Goal: Communication & Community: Connect with others

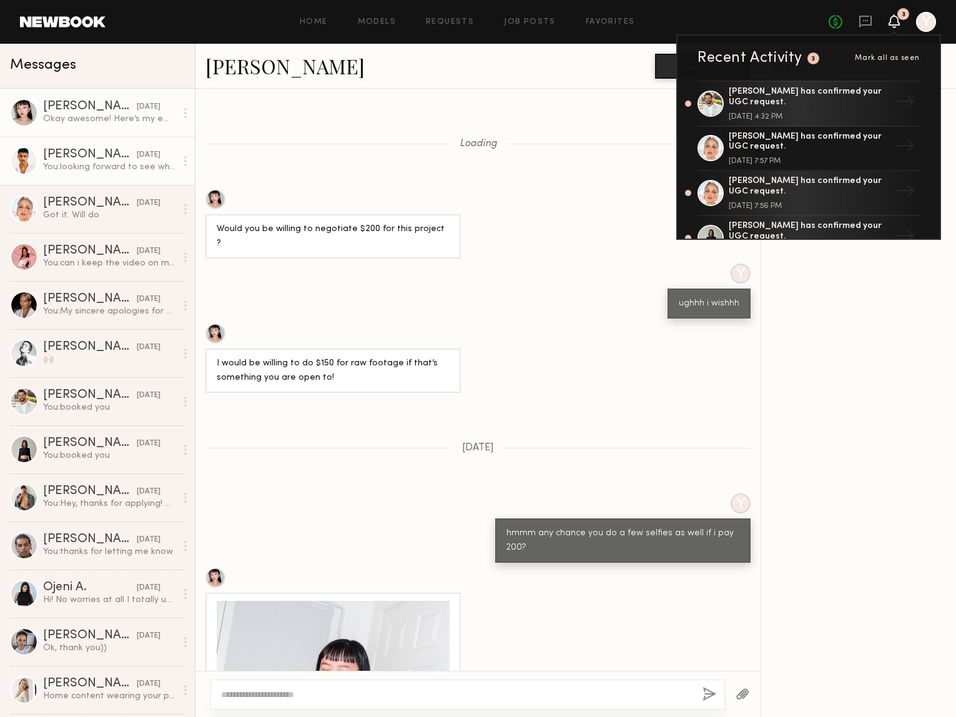
scroll to position [655, 0]
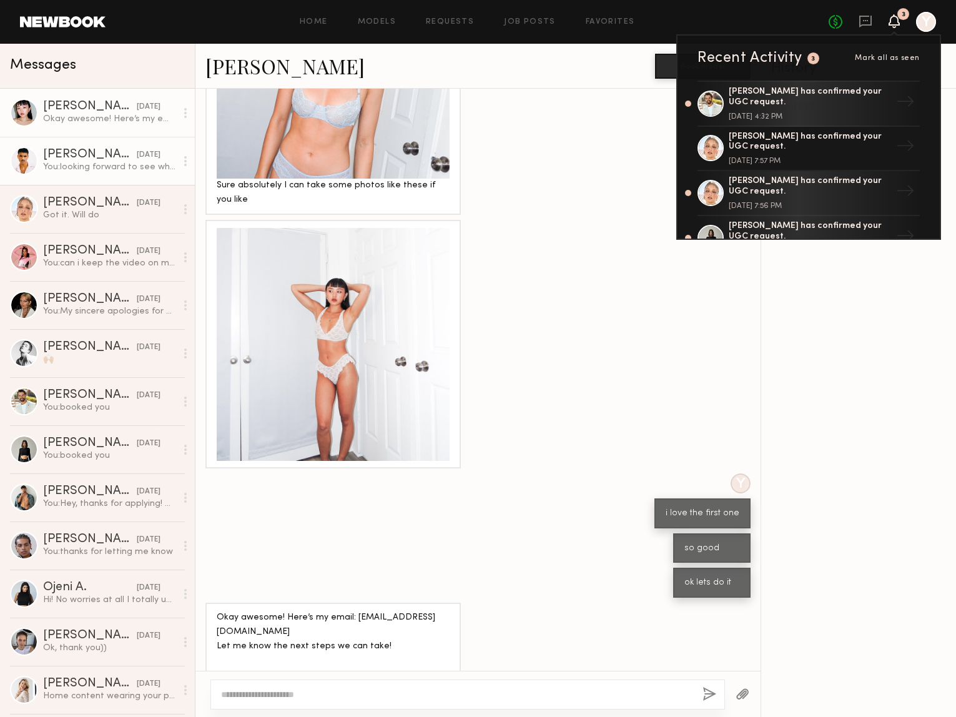
click at [112, 160] on div "[PERSON_NAME]" at bounding box center [90, 155] width 94 height 12
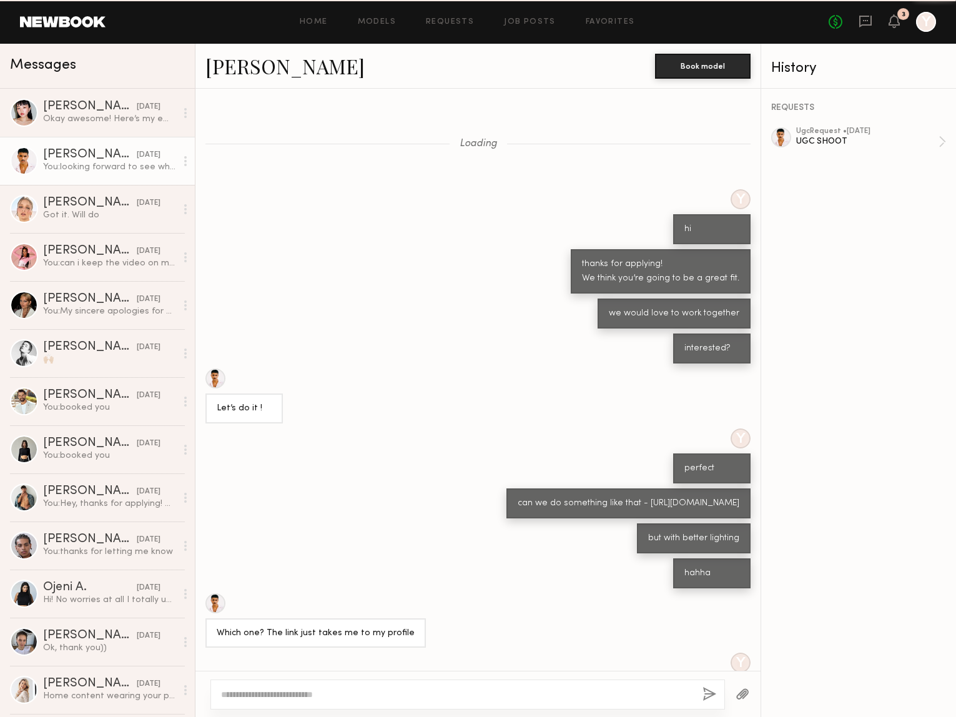
scroll to position [1245, 0]
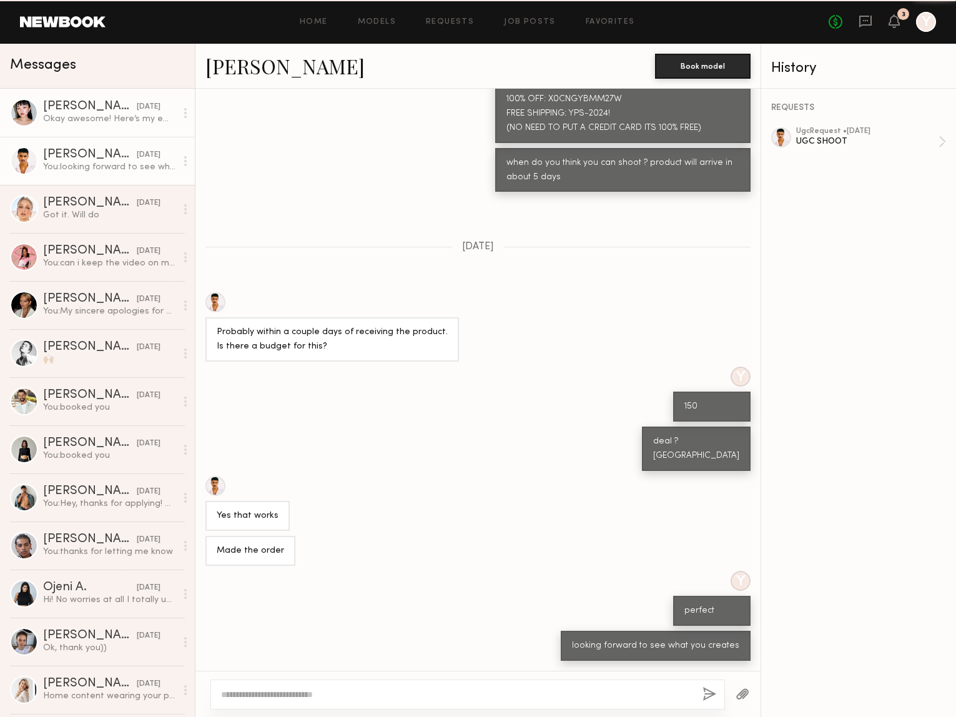
click at [110, 111] on div "[PERSON_NAME]" at bounding box center [90, 106] width 94 height 12
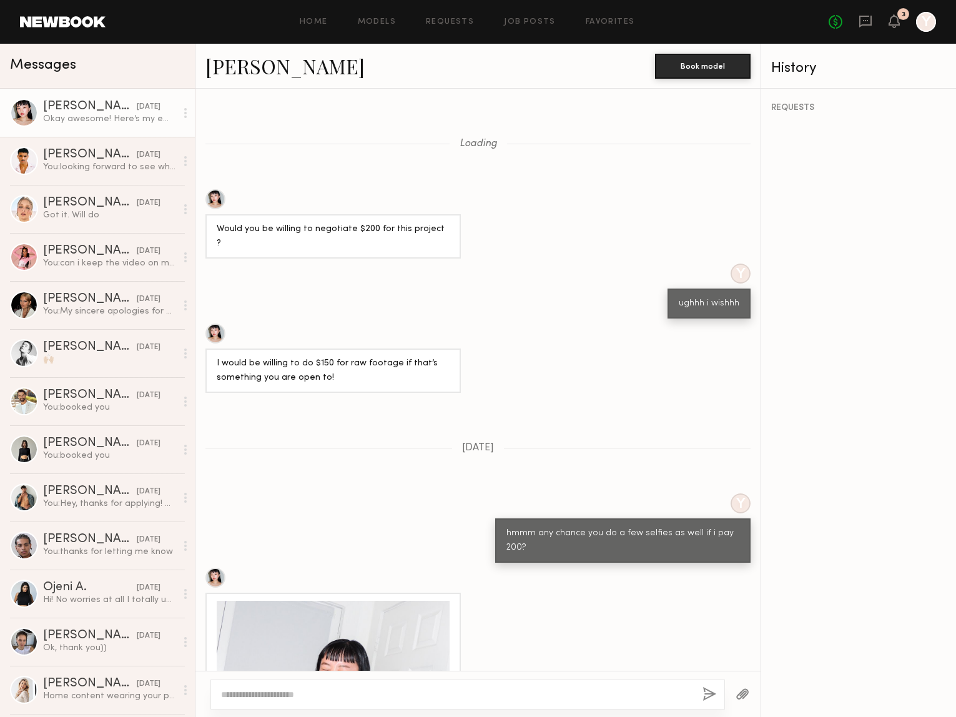
scroll to position [655, 0]
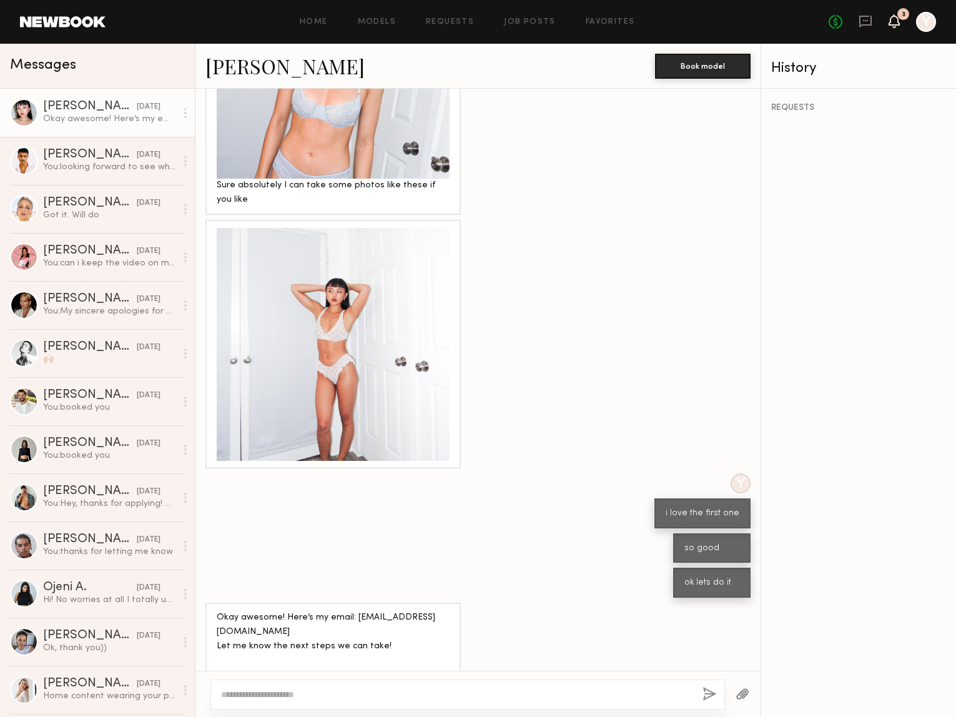
click at [898, 24] on icon at bounding box center [894, 20] width 10 height 9
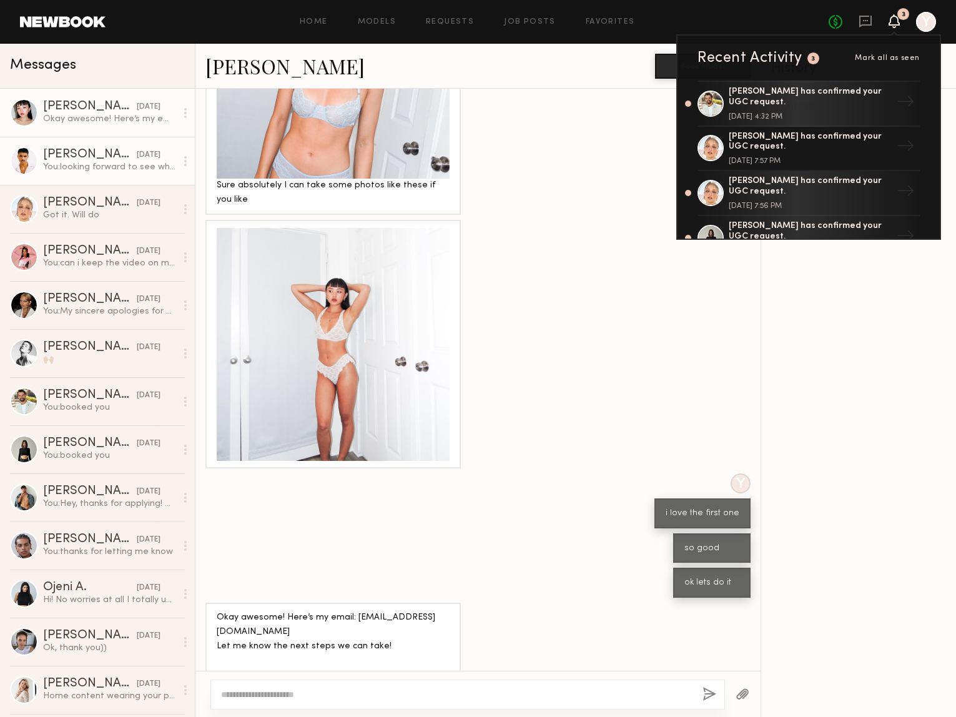
click at [111, 162] on div "You: looking forward to see what you creates" at bounding box center [109, 167] width 133 height 12
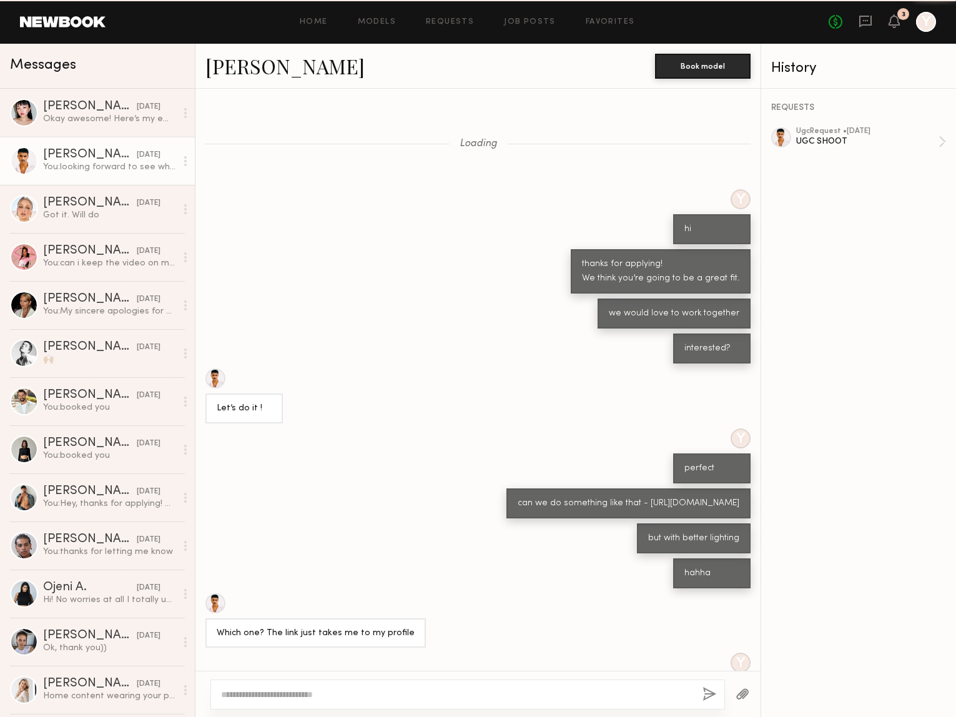
scroll to position [1245, 0]
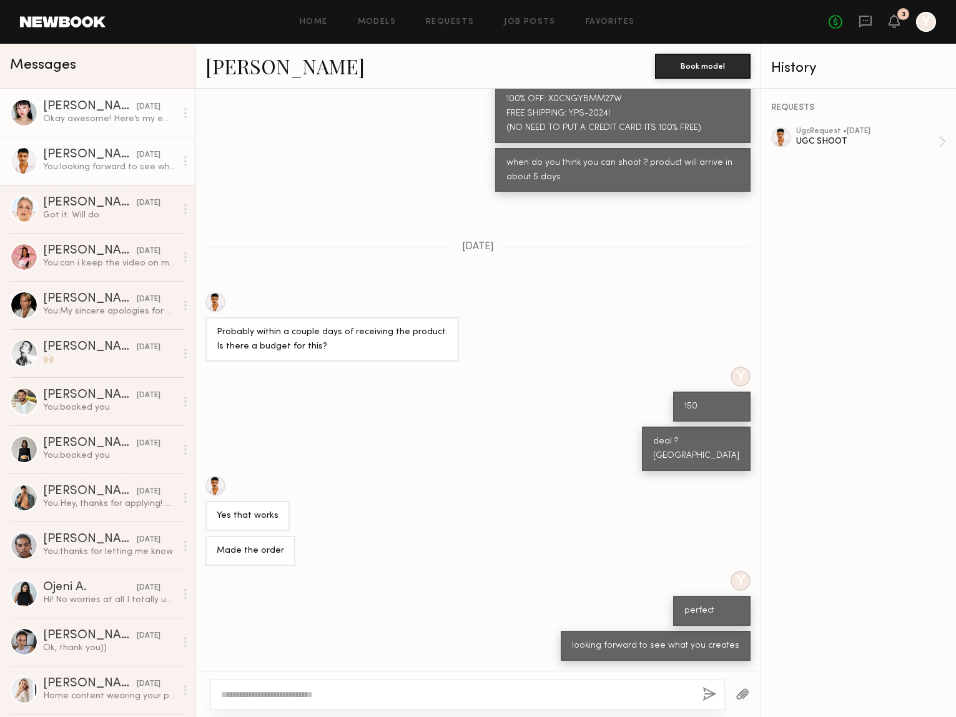
click at [110, 107] on div "[PERSON_NAME]" at bounding box center [90, 106] width 94 height 12
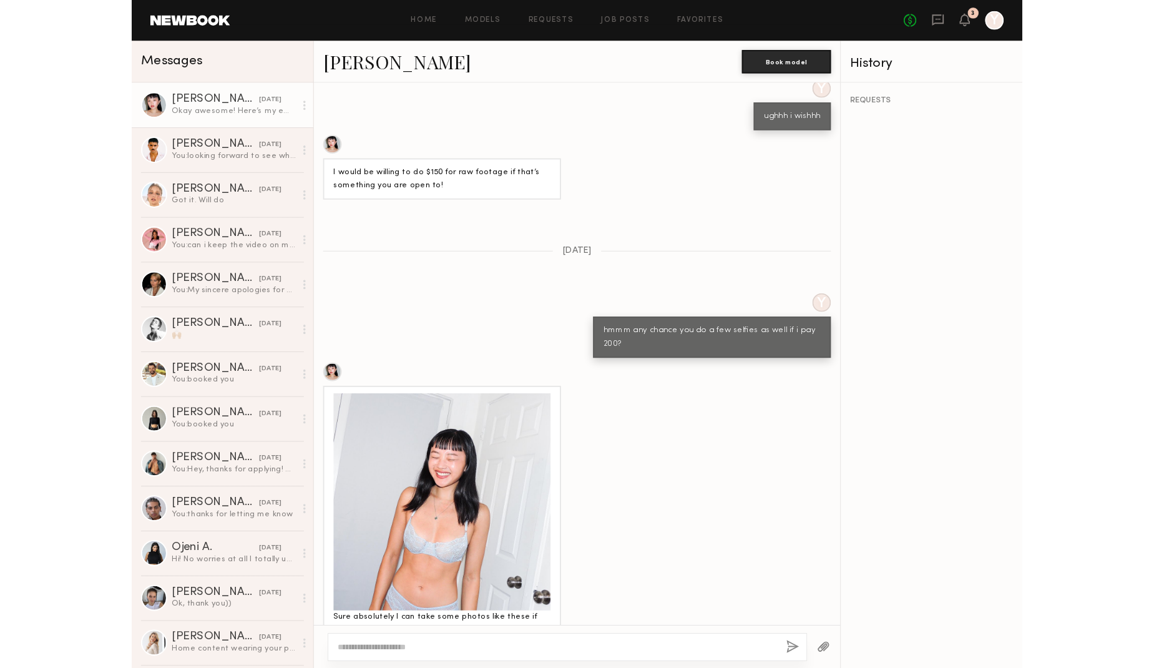
scroll to position [655, 0]
